Goal: Task Accomplishment & Management: Use online tool/utility

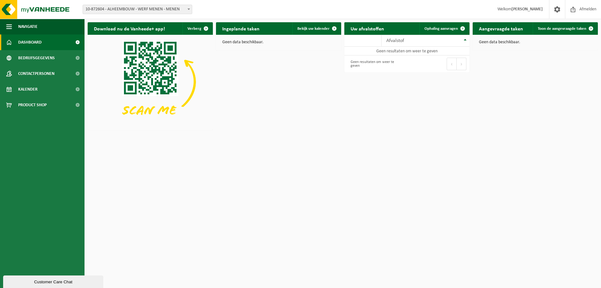
click at [128, 14] on span "10-872604 - ALHEEMBOUW - WERF MENEN - MENEN" at bounding box center [138, 9] width 110 height 9
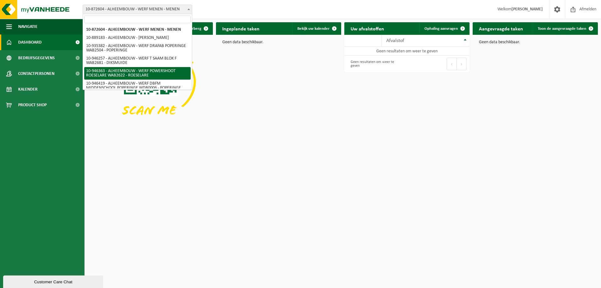
scroll to position [41, 0]
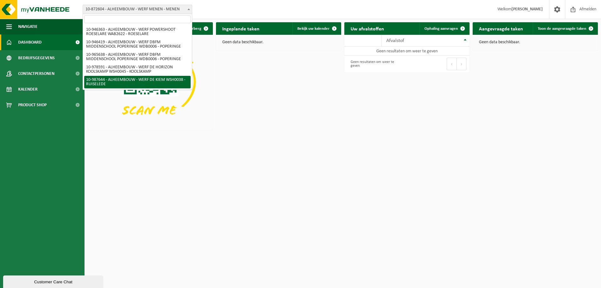
select select "167293"
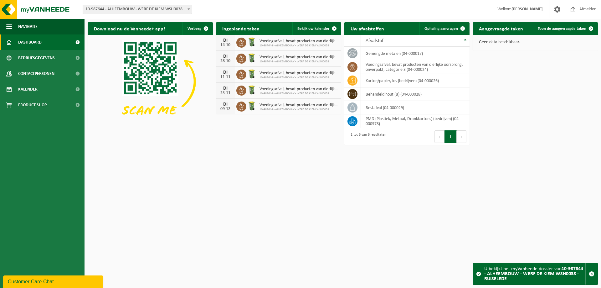
drag, startPoint x: 222, startPoint y: 39, endPoint x: 231, endPoint y: 48, distance: 11.7
click at [231, 48] on div "DI 14-10" at bounding box center [225, 43] width 19 height 16
click at [227, 51] on div "DI 28-10" at bounding box center [225, 59] width 19 height 16
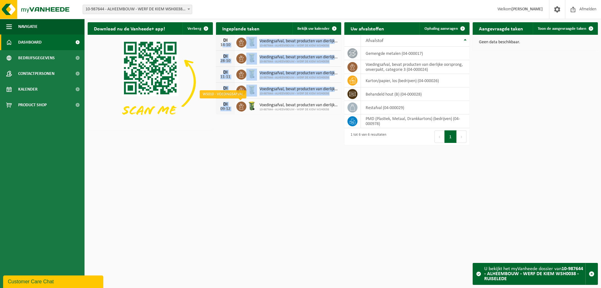
drag, startPoint x: 218, startPoint y: 44, endPoint x: 239, endPoint y: 106, distance: 64.9
click at [239, 106] on div "DI 14-10 Voedingsafval, bevat producten van dierlijke oorsprong, onverpakt, cat…" at bounding box center [278, 74] width 125 height 79
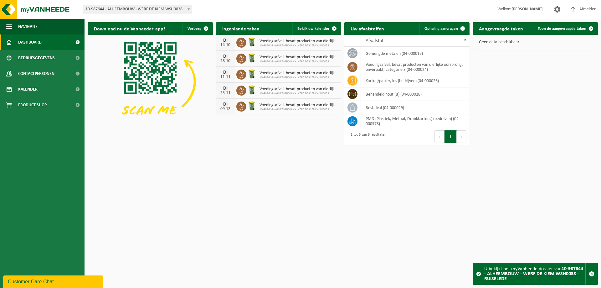
click at [284, 130] on div "Download nu de Vanheede+ app! Verberg Ingeplande taken Bekijk uw kalender DI 14…" at bounding box center [342, 81] width 513 height 125
click at [333, 28] on span at bounding box center [334, 28] width 13 height 13
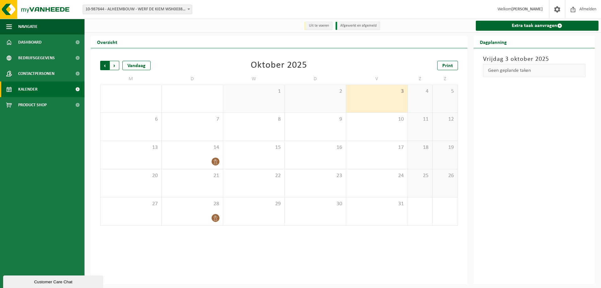
click at [115, 65] on span "Volgende" at bounding box center [114, 65] width 9 height 9
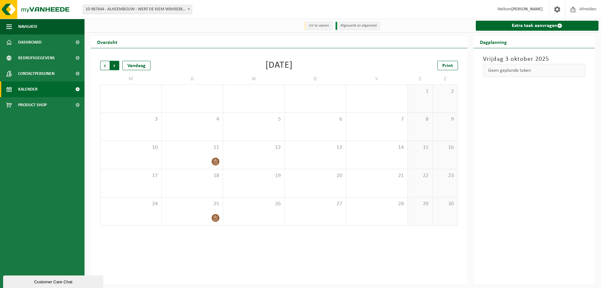
click at [100, 64] on span "Vorige" at bounding box center [104, 65] width 9 height 9
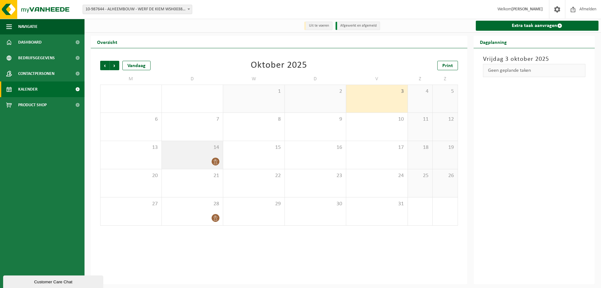
click at [217, 159] on icon at bounding box center [215, 161] width 5 height 5
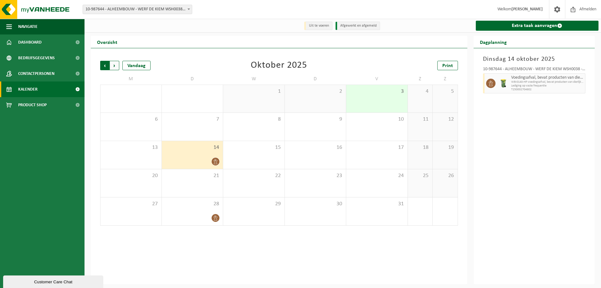
click at [116, 66] on span "Volgende" at bounding box center [114, 65] width 9 height 9
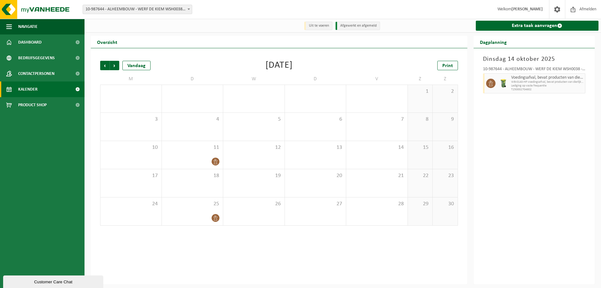
click at [116, 66] on span "Volgende" at bounding box center [114, 65] width 9 height 9
click at [115, 66] on span "Volgende" at bounding box center [114, 65] width 9 height 9
click at [101, 64] on span "Vorige" at bounding box center [104, 65] width 9 height 9
click at [102, 64] on span "Vorige" at bounding box center [104, 65] width 9 height 9
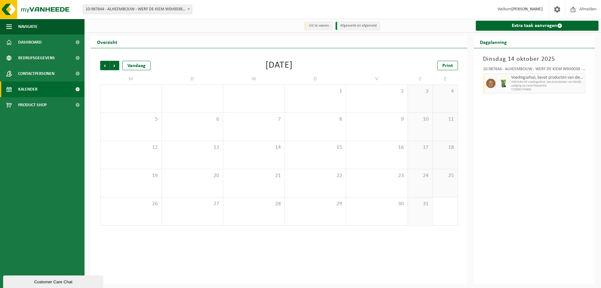
click at [102, 64] on span "Vorige" at bounding box center [104, 65] width 9 height 9
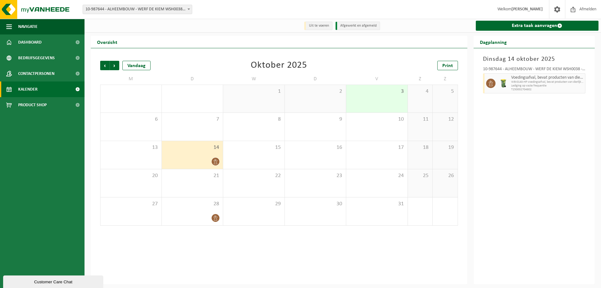
click at [102, 64] on span "Vorige" at bounding box center [104, 65] width 9 height 9
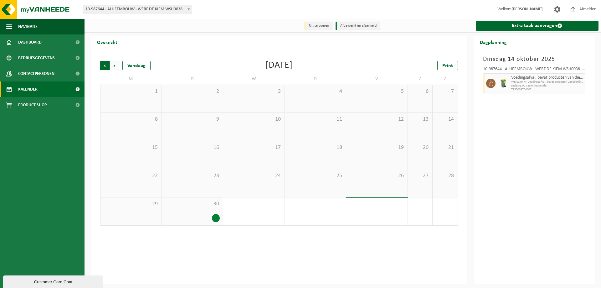
click at [111, 65] on span "Volgende" at bounding box center [114, 65] width 9 height 9
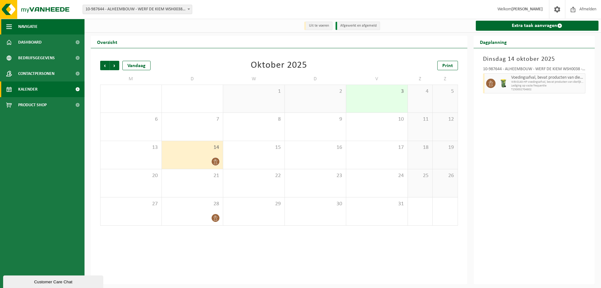
click at [51, 24] on button "Navigatie" at bounding box center [42, 27] width 84 height 16
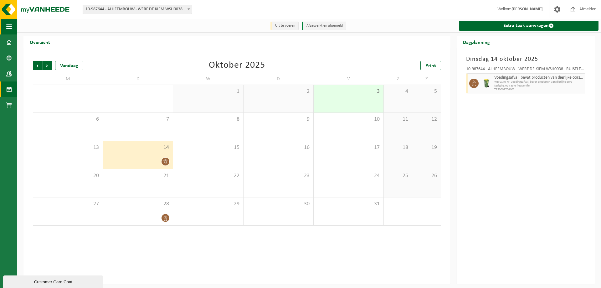
click at [4, 24] on button "Navigatie" at bounding box center [8, 27] width 17 height 16
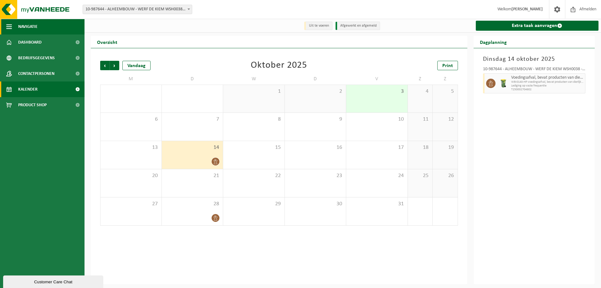
click at [41, 33] on button "Navigatie" at bounding box center [42, 27] width 84 height 16
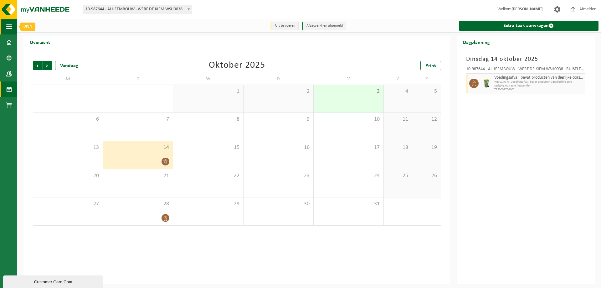
click at [17, 28] on button "Navigatie" at bounding box center [8, 27] width 17 height 16
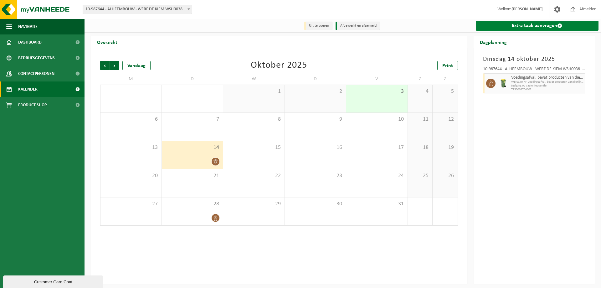
click at [503, 26] on link "Extra taak aanvragen" at bounding box center [537, 26] width 123 height 10
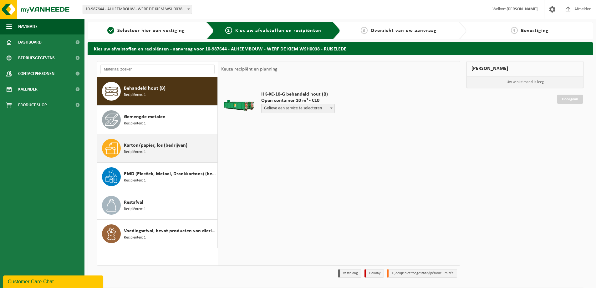
click at [156, 135] on div "Karton/papier, los (bedrijven) Recipiënten: 1" at bounding box center [157, 148] width 120 height 28
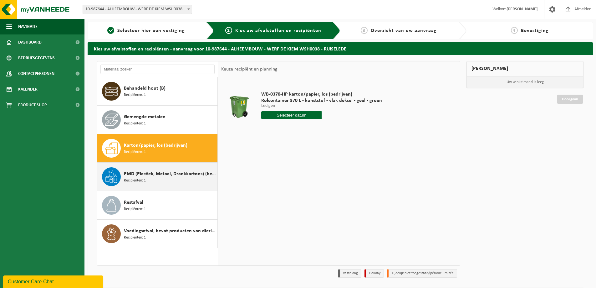
click at [171, 171] on span "PMD (Plastiek, Metaal, Drankkartons) (bedrijven)" at bounding box center [170, 174] width 92 height 8
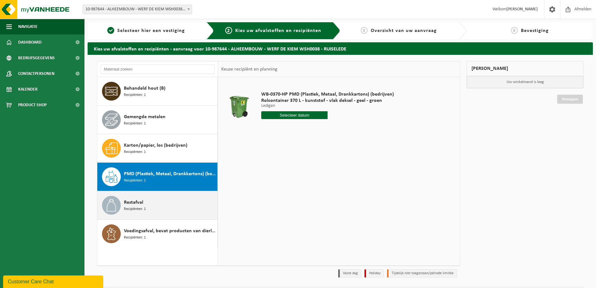
click at [172, 202] on div "Restafval Recipiënten: 1" at bounding box center [170, 205] width 92 height 19
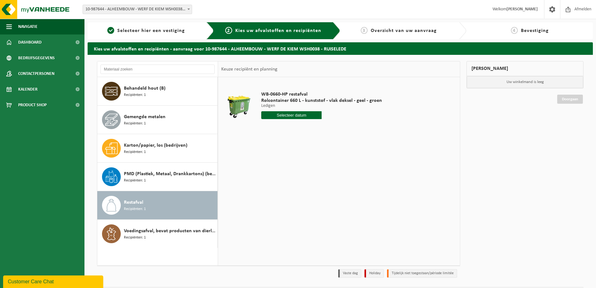
click at [307, 117] on input "text" at bounding box center [291, 115] width 60 height 8
click at [293, 161] on div "8" at bounding box center [289, 161] width 11 height 10
type input "Van [DATE]"
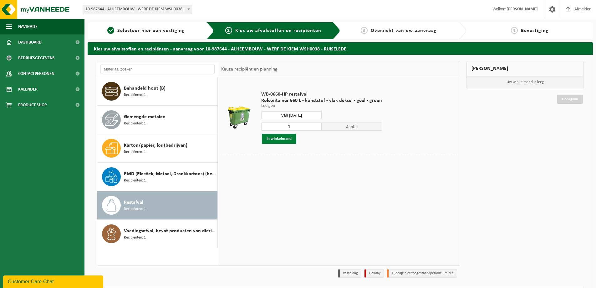
click at [280, 137] on button "In winkelmand" at bounding box center [279, 139] width 34 height 10
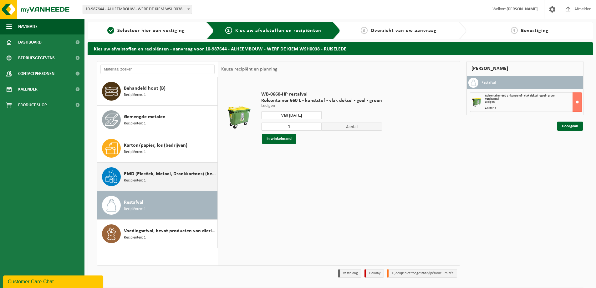
click at [140, 175] on span "PMD (Plastiek, Metaal, Drankkartons) (bedrijven)" at bounding box center [170, 174] width 92 height 8
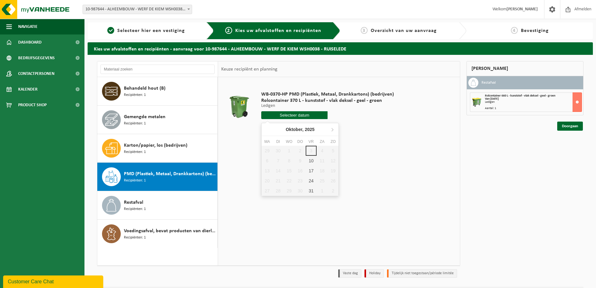
click at [274, 112] on input "text" at bounding box center [294, 115] width 66 height 8
